Goal: Transaction & Acquisition: Purchase product/service

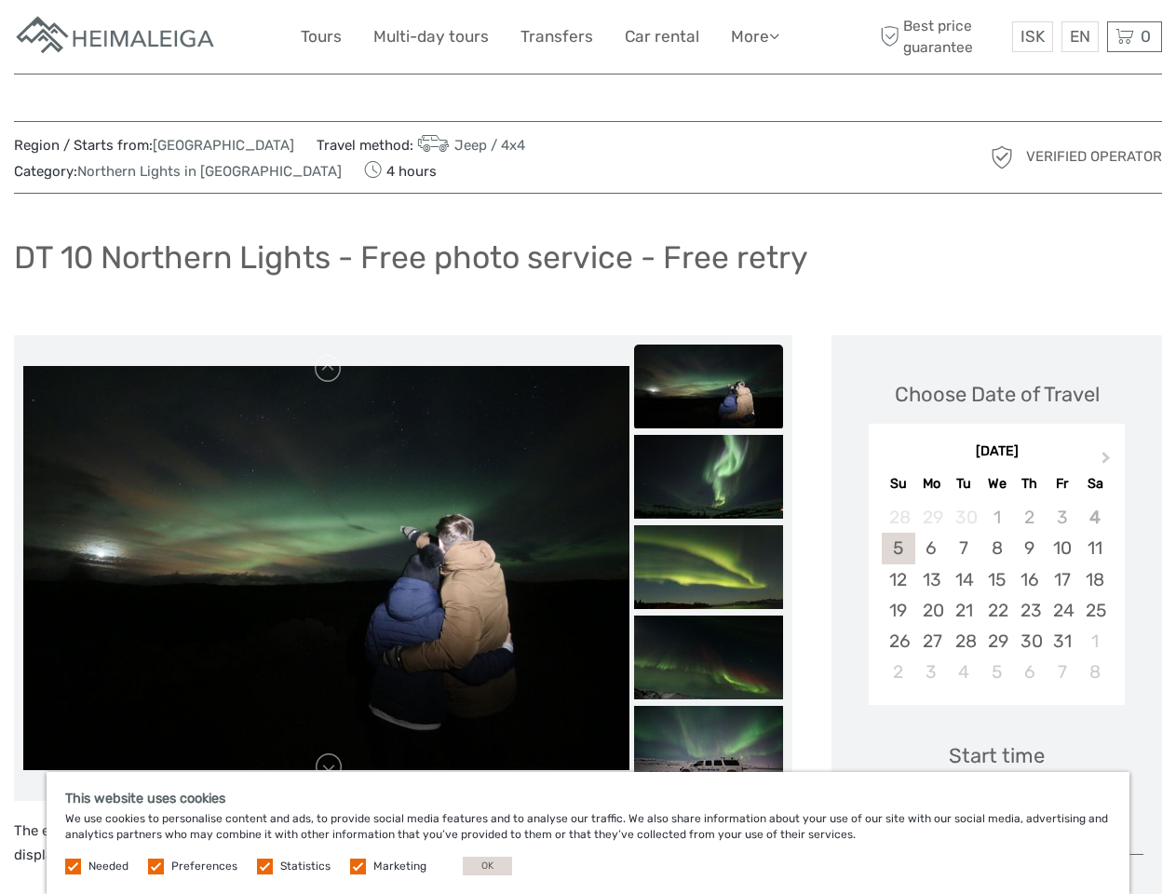
click at [753, 36] on link "More" at bounding box center [755, 36] width 48 height 27
click at [775, 35] on icon at bounding box center [774, 36] width 10 height 16
click at [1031, 36] on span "ISK" at bounding box center [1032, 36] width 24 height 19
click at [1079, 36] on div "EN English Español Deutsch" at bounding box center [1079, 36] width 37 height 31
click at [1134, 36] on div "0 Items Total 0 ISK Checkout The shopping cart is empty." at bounding box center [1134, 36] width 55 height 31
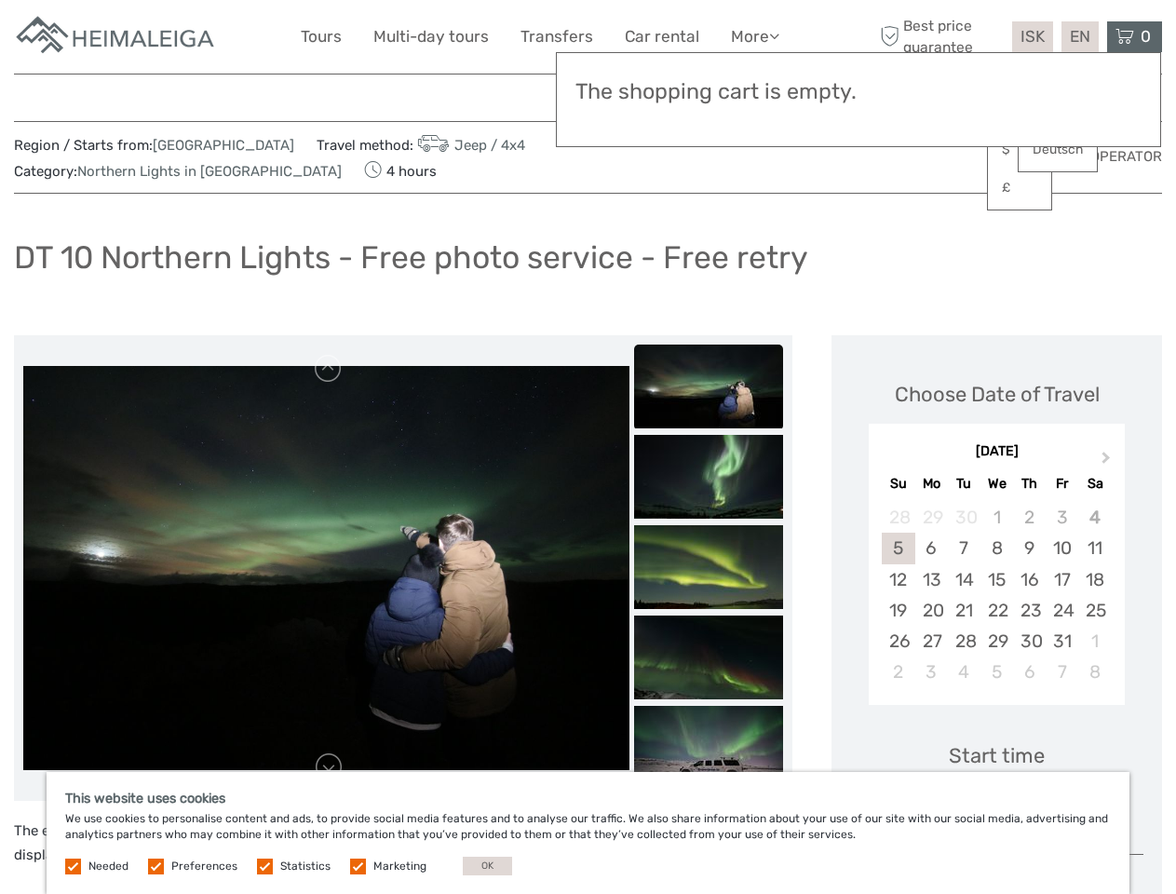
click at [326, 568] on img at bounding box center [326, 568] width 606 height 404
click at [329, 369] on link at bounding box center [329, 369] width 30 height 30
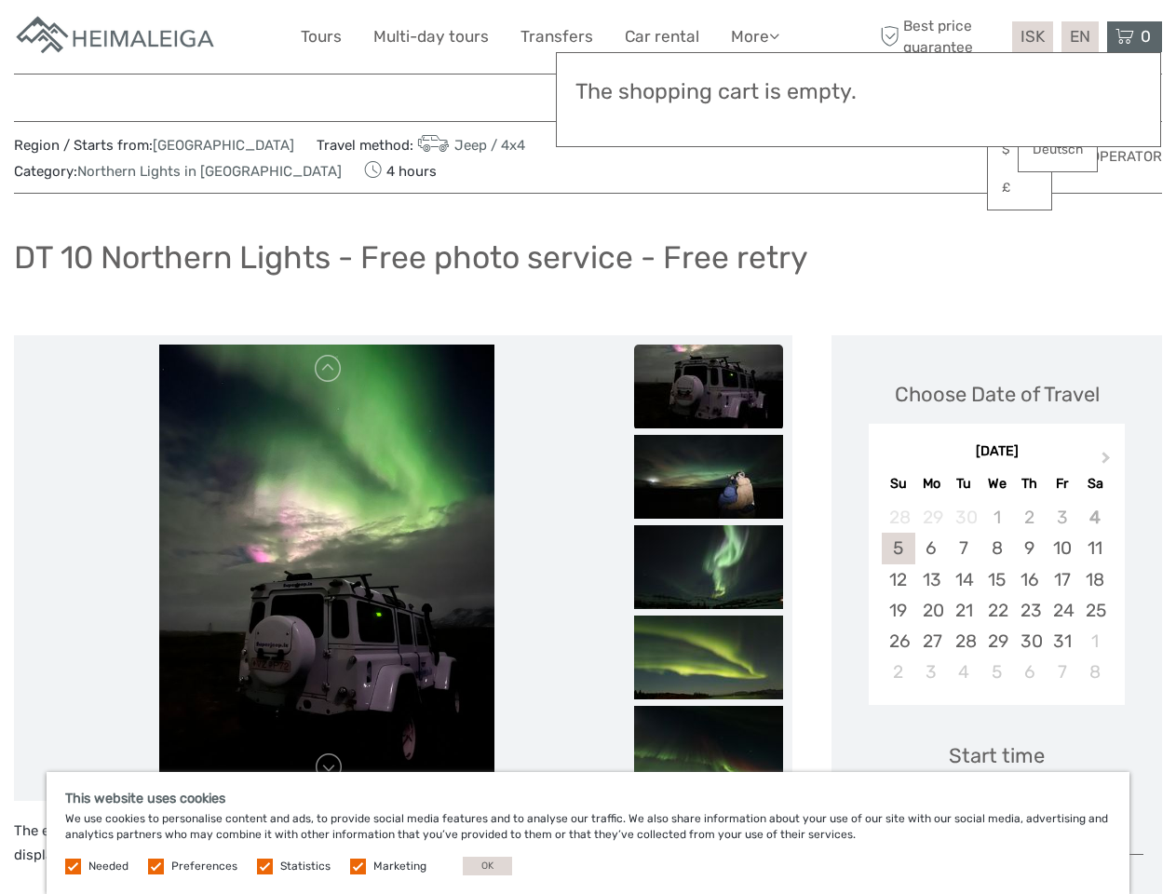
click at [329, 767] on link at bounding box center [329, 767] width 30 height 30
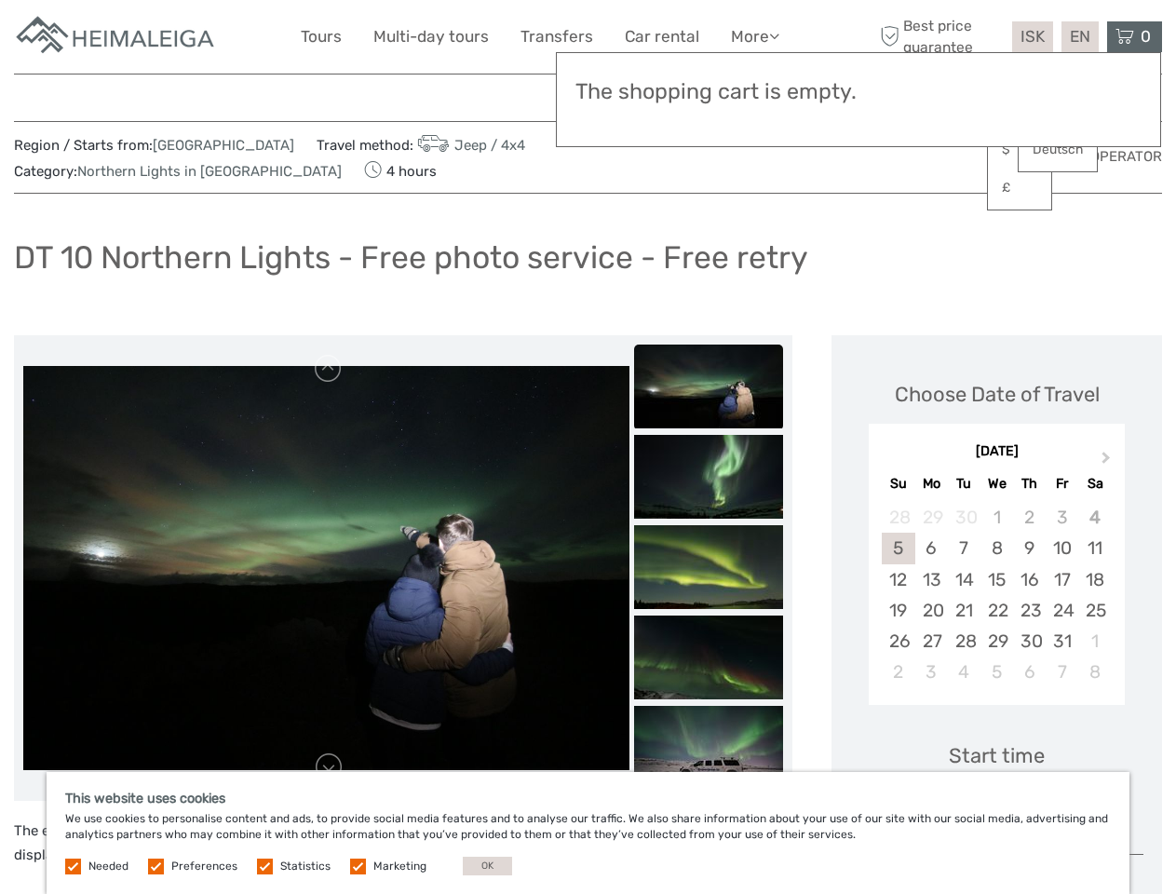
click at [708, 116] on div "Items Total 0 ISK Checkout The shopping cart is empty." at bounding box center [858, 99] width 605 height 95
click at [708, 115] on div "Items Total 0 ISK Checkout The shopping cart is empty." at bounding box center [858, 99] width 605 height 95
